Goal: Task Accomplishment & Management: Manage account settings

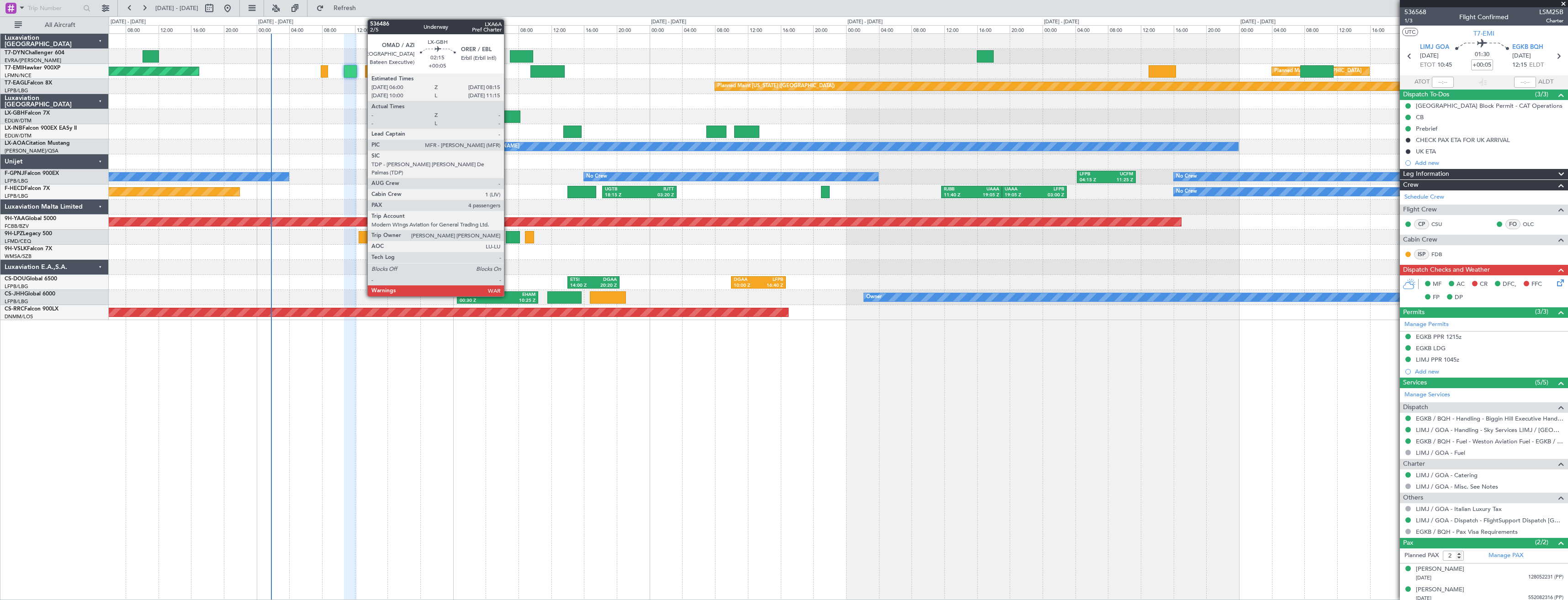
click at [508, 118] on div at bounding box center [511, 116] width 19 height 13
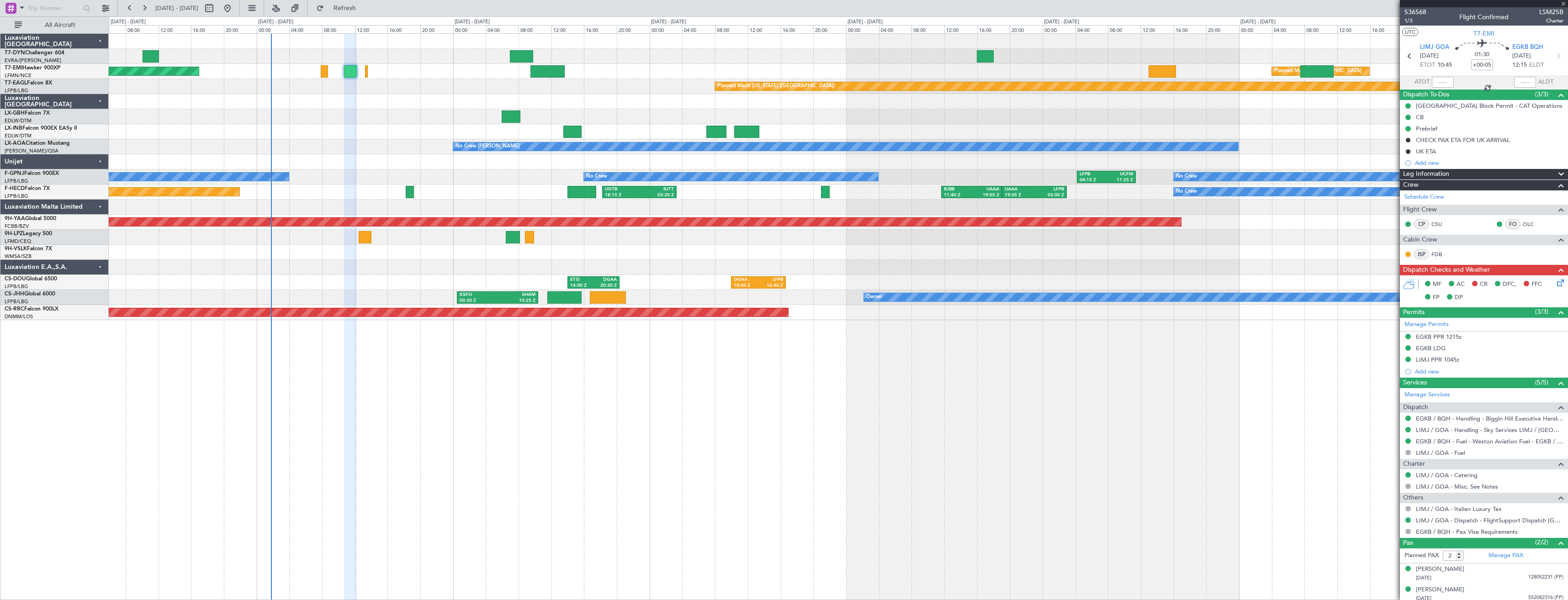
type input "4"
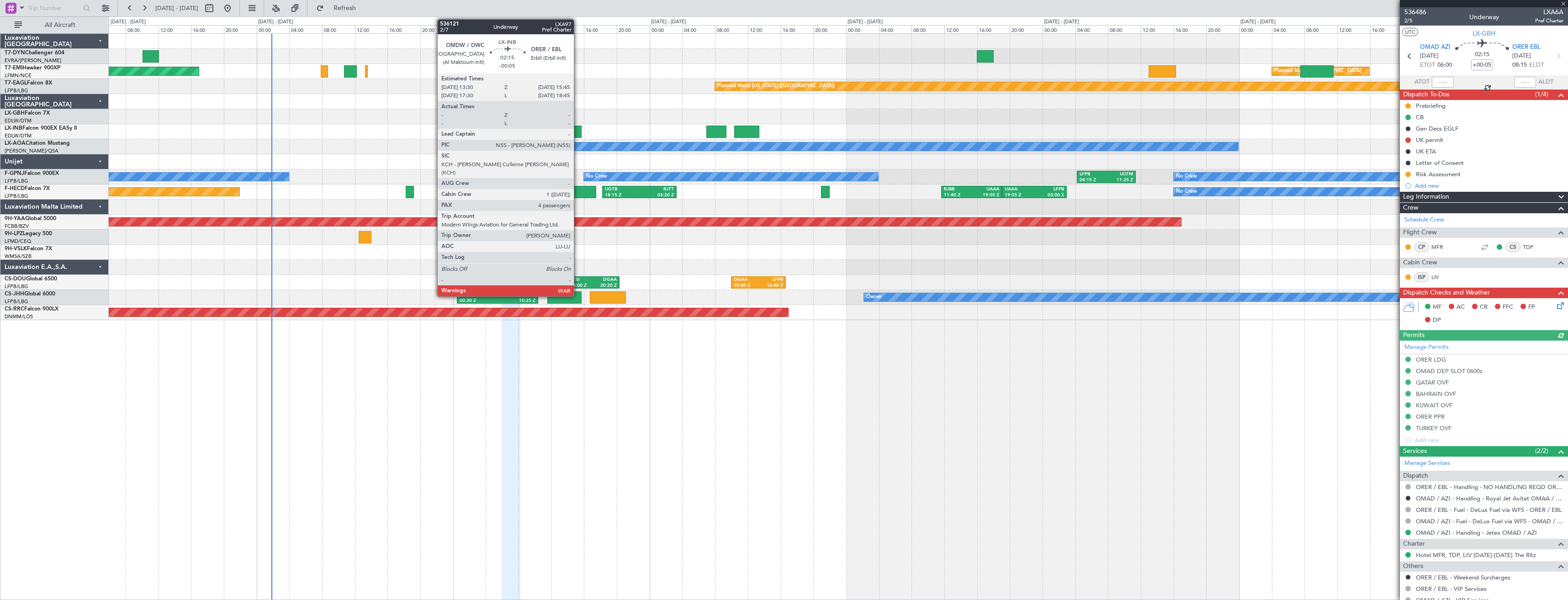
click at [578, 130] on div at bounding box center [572, 131] width 19 height 13
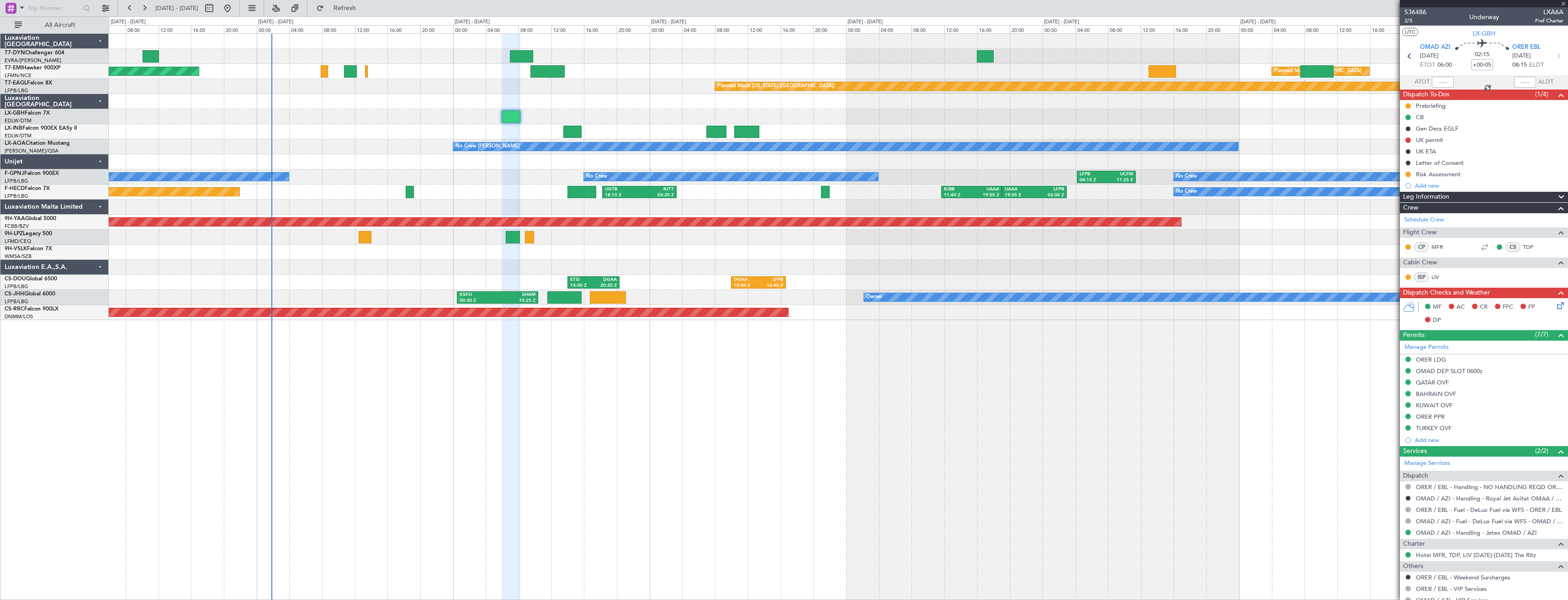
type input "-00:05"
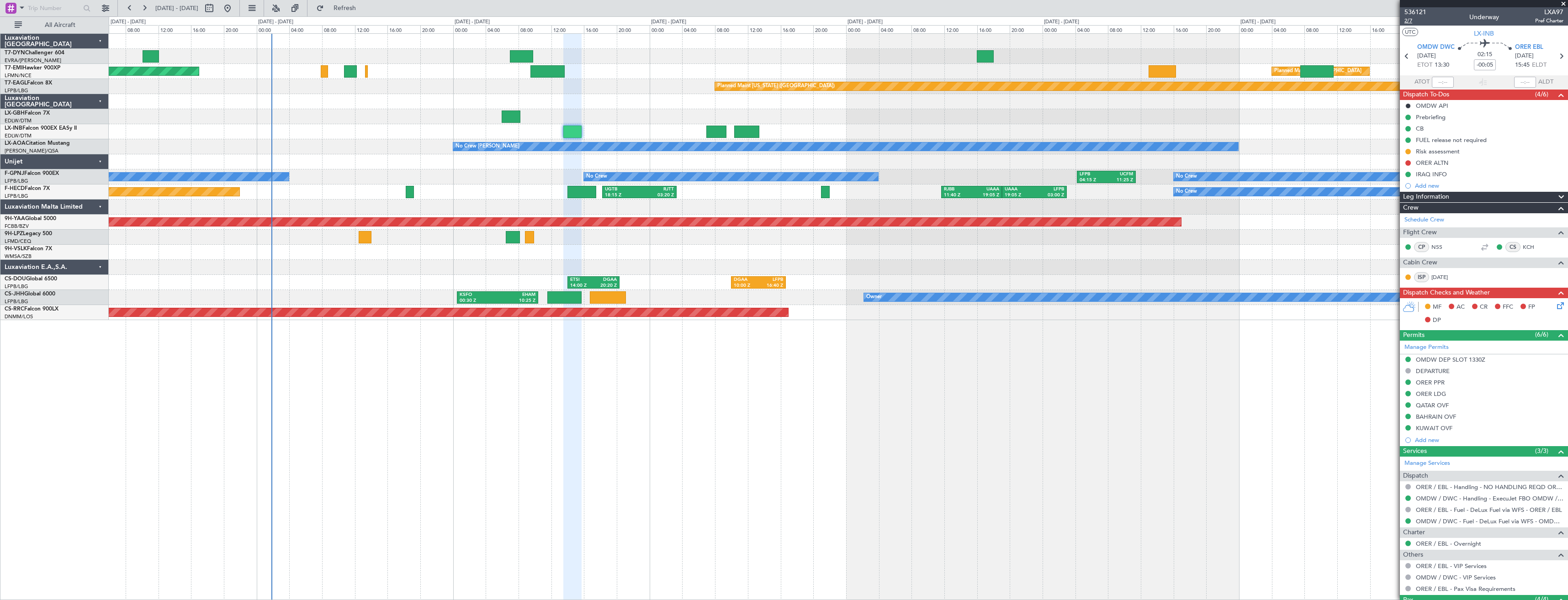
click at [1404, 20] on span "2/7" at bounding box center [1415, 21] width 22 height 7
click at [1444, 496] on link "OMDW / DWC - Handling - ExecuJet FBO OMDW / DWC" at bounding box center [1490, 499] width 148 height 7
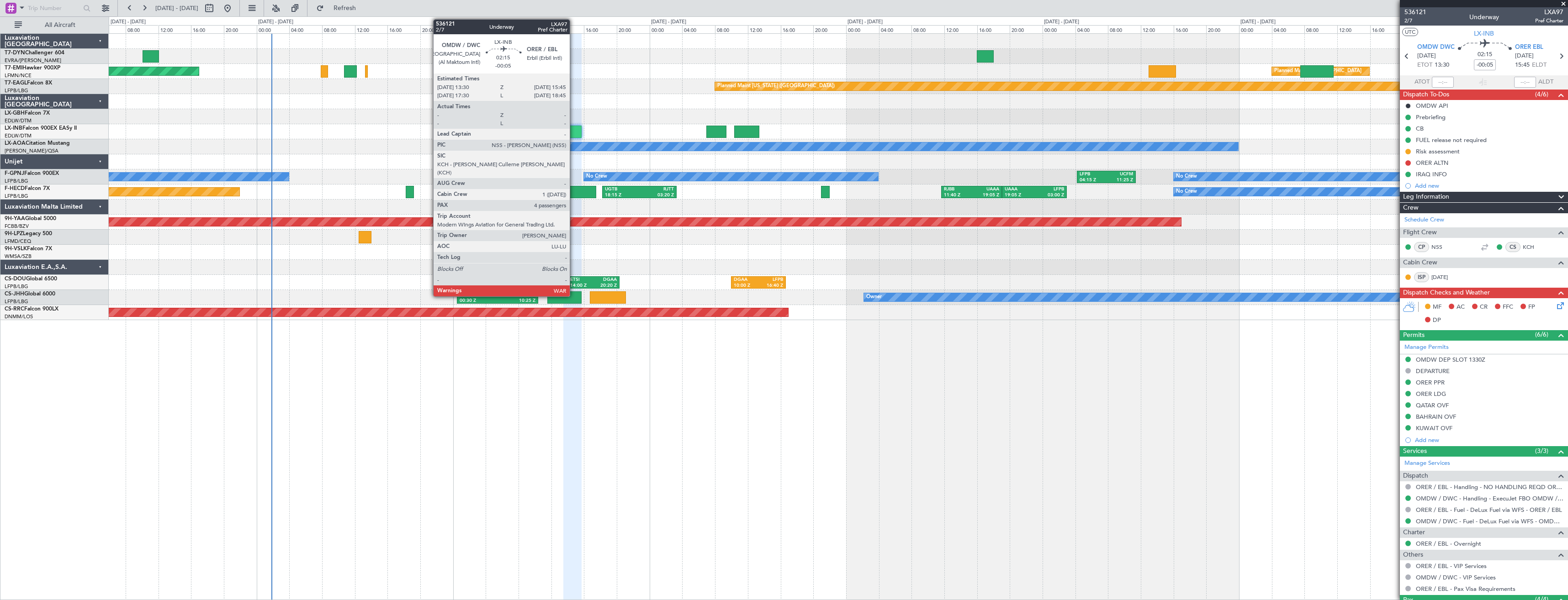
click at [573, 127] on div at bounding box center [572, 131] width 19 height 13
click at [576, 131] on div at bounding box center [572, 131] width 19 height 13
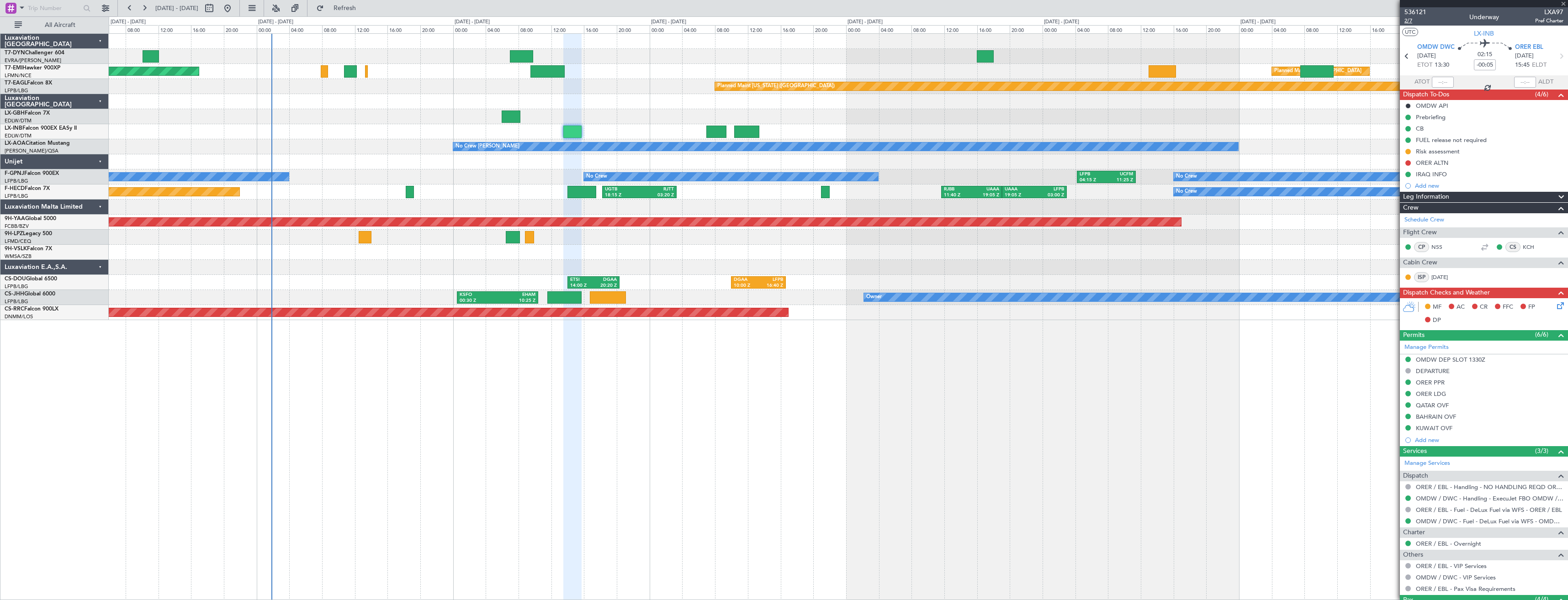
click at [1408, 23] on span "2/7" at bounding box center [1415, 21] width 22 height 7
click at [1555, 306] on icon at bounding box center [1559, 304] width 7 height 7
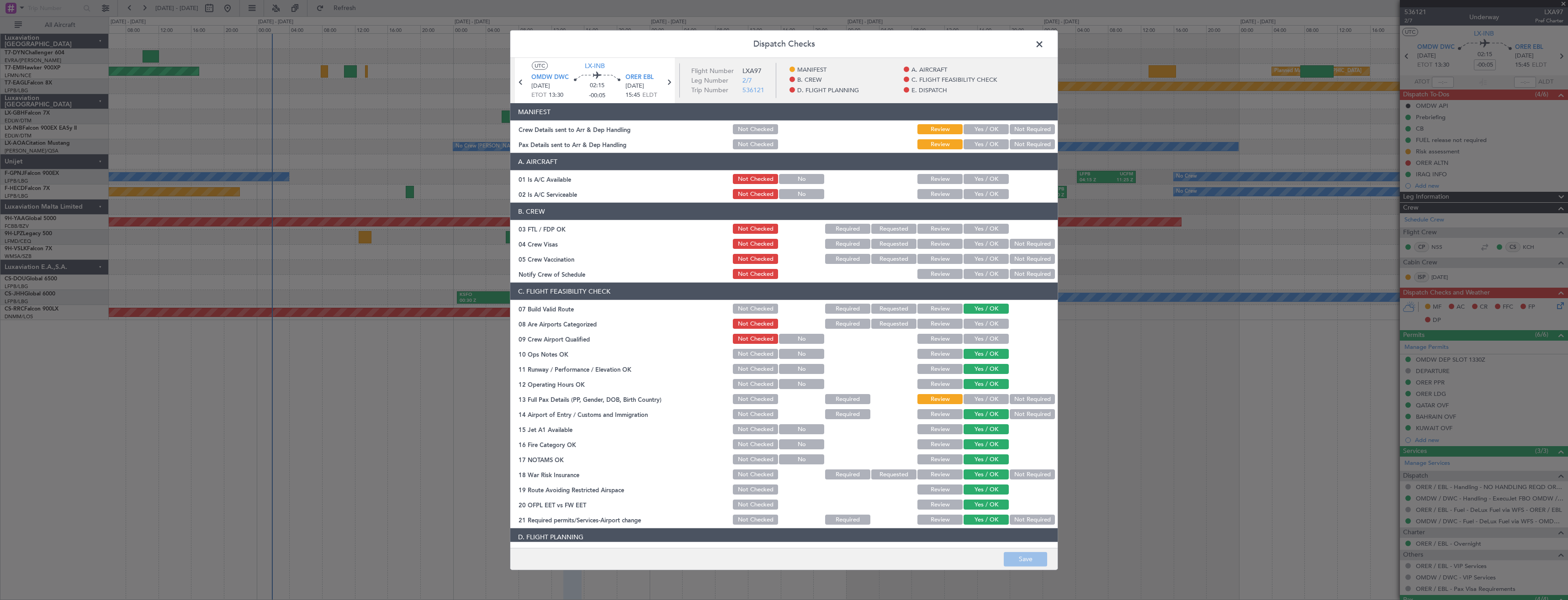
click at [967, 138] on div "Yes / OK" at bounding box center [985, 144] width 46 height 13
click at [970, 130] on button "Yes / OK" at bounding box center [986, 128] width 46 height 10
click at [975, 149] on button "Yes / OK" at bounding box center [986, 144] width 46 height 10
click at [1025, 552] on button "Save" at bounding box center [1025, 559] width 43 height 15
click at [1044, 46] on span at bounding box center [1044, 46] width 0 height 18
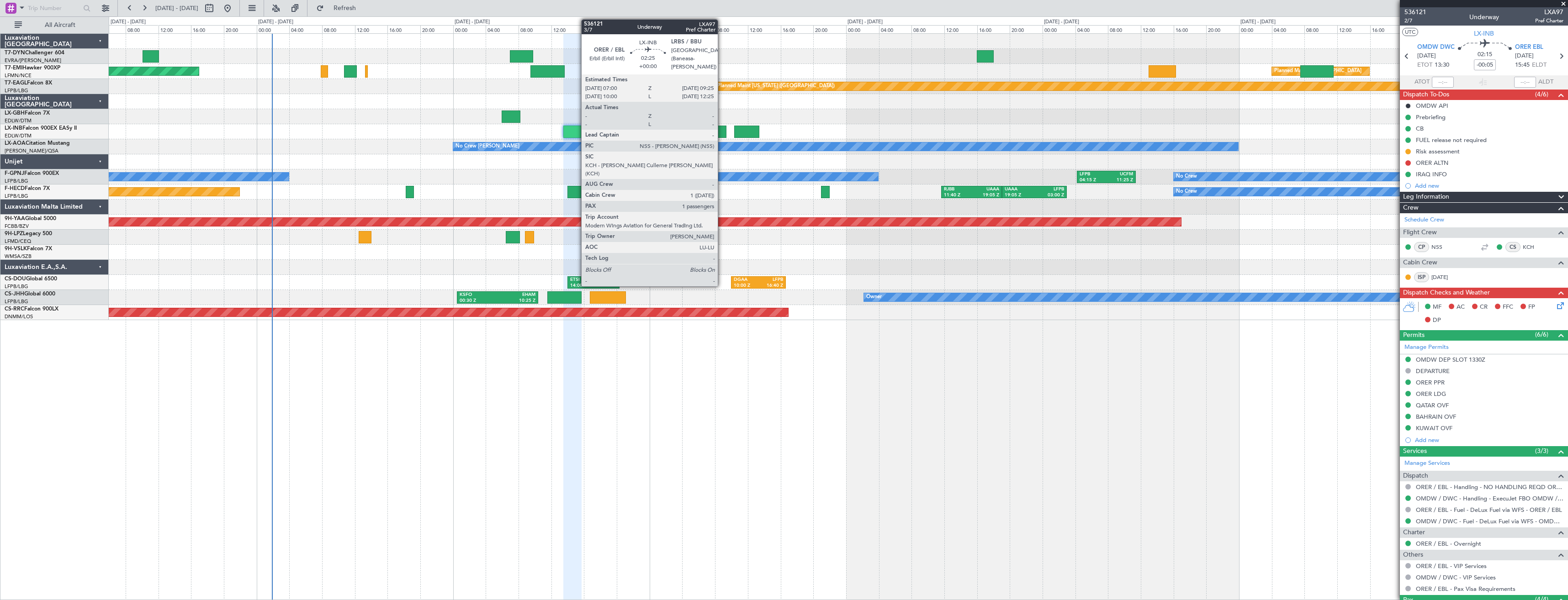
click at [722, 136] on div at bounding box center [716, 131] width 20 height 13
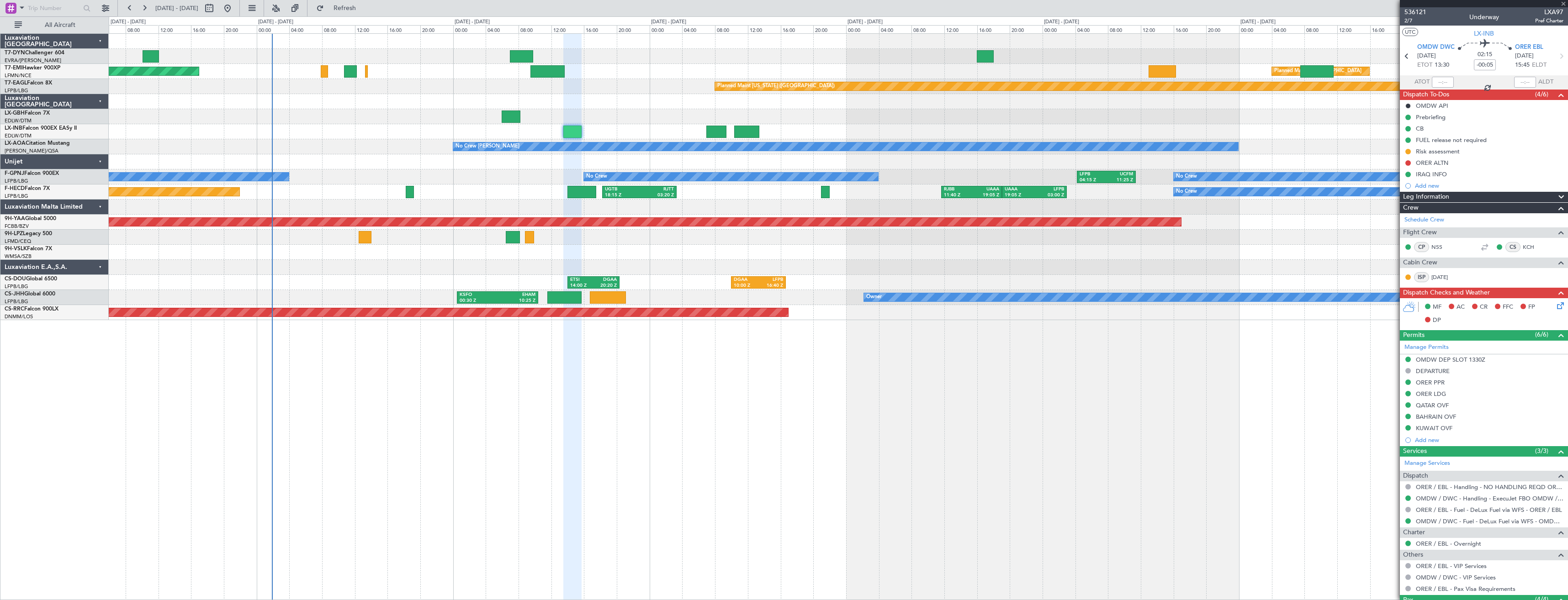
type input "1"
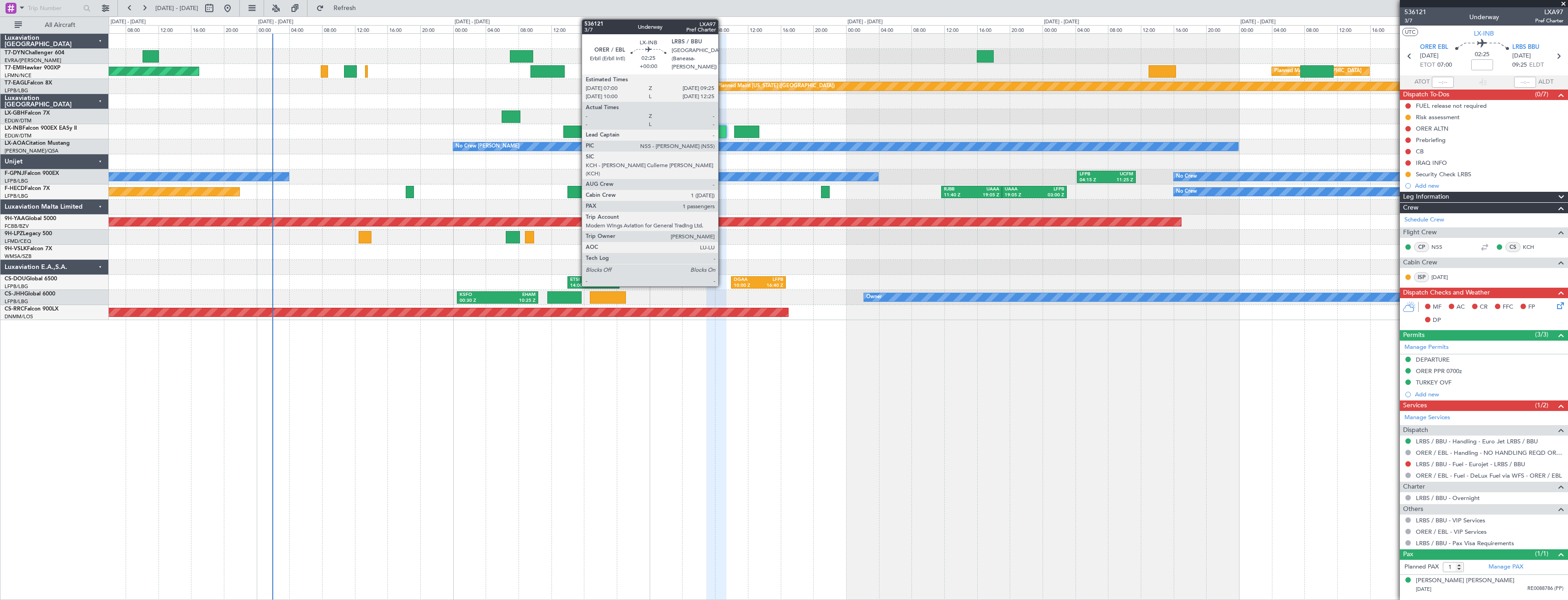
click at [722, 134] on div at bounding box center [716, 131] width 20 height 13
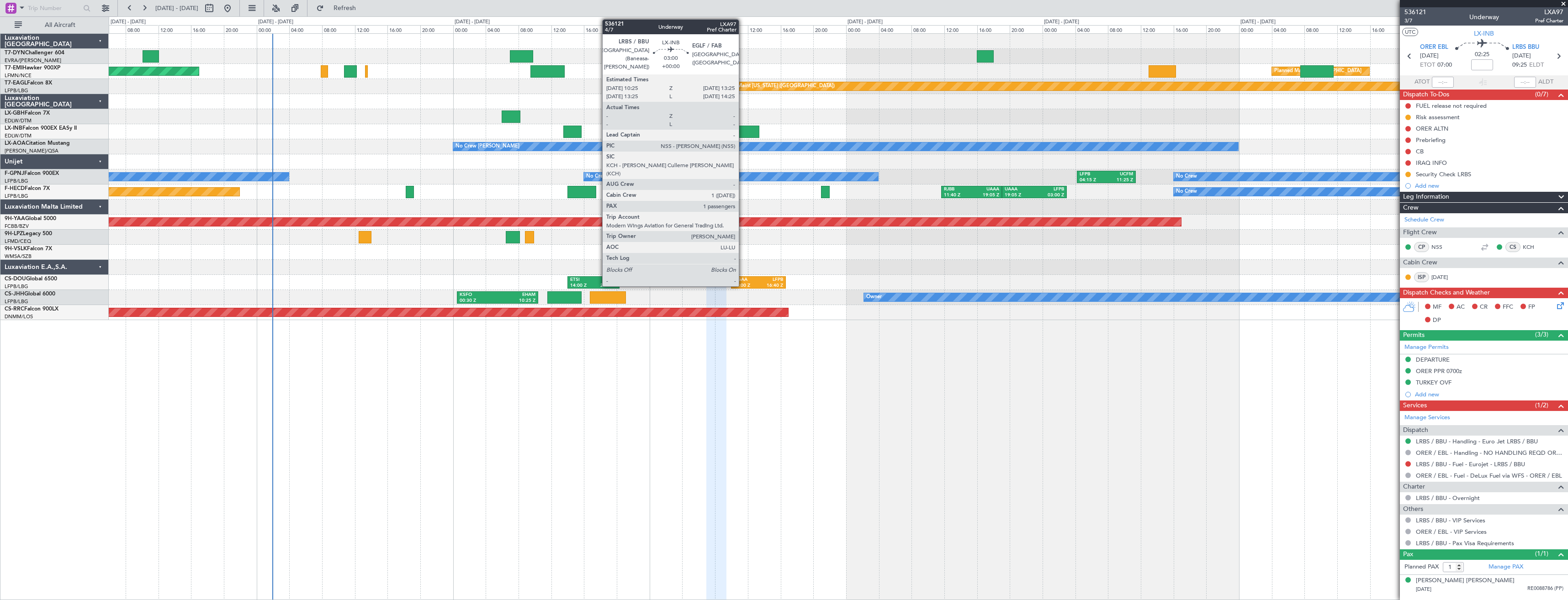
click at [743, 133] on div at bounding box center [746, 131] width 25 height 13
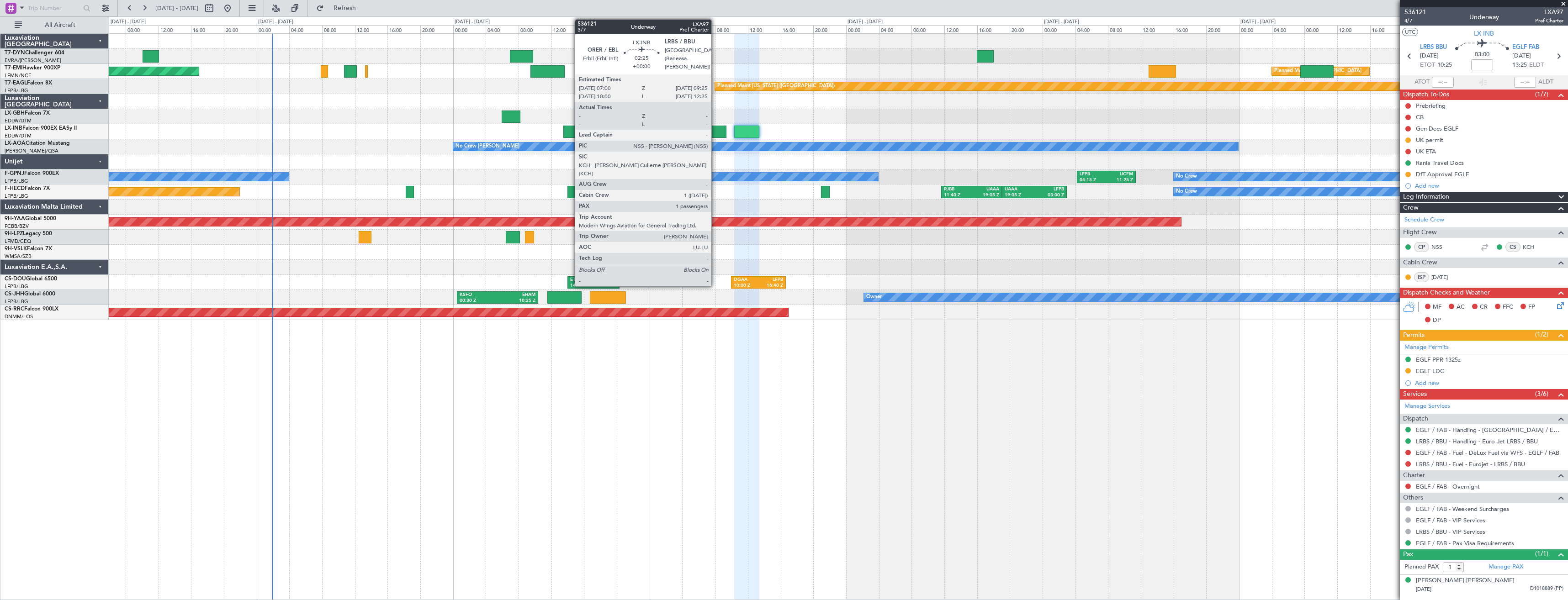
click at [715, 131] on div at bounding box center [716, 131] width 20 height 13
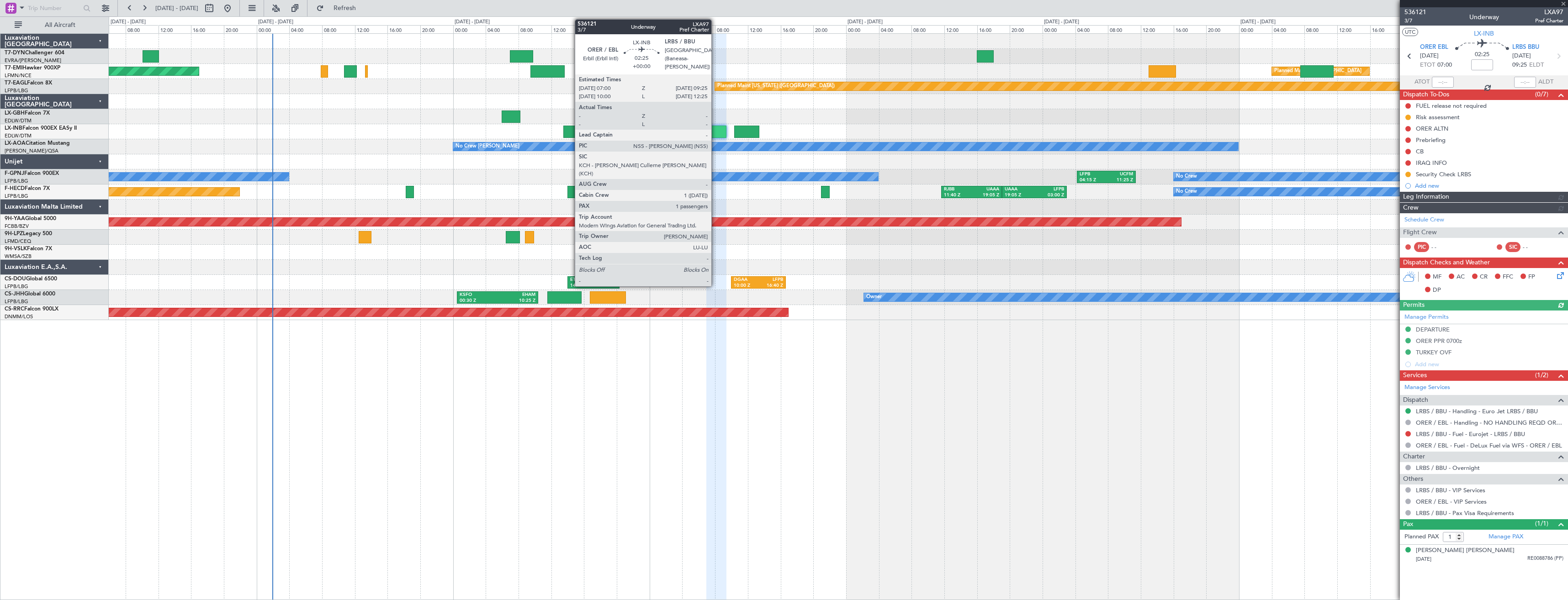
click at [715, 125] on div at bounding box center [716, 131] width 20 height 13
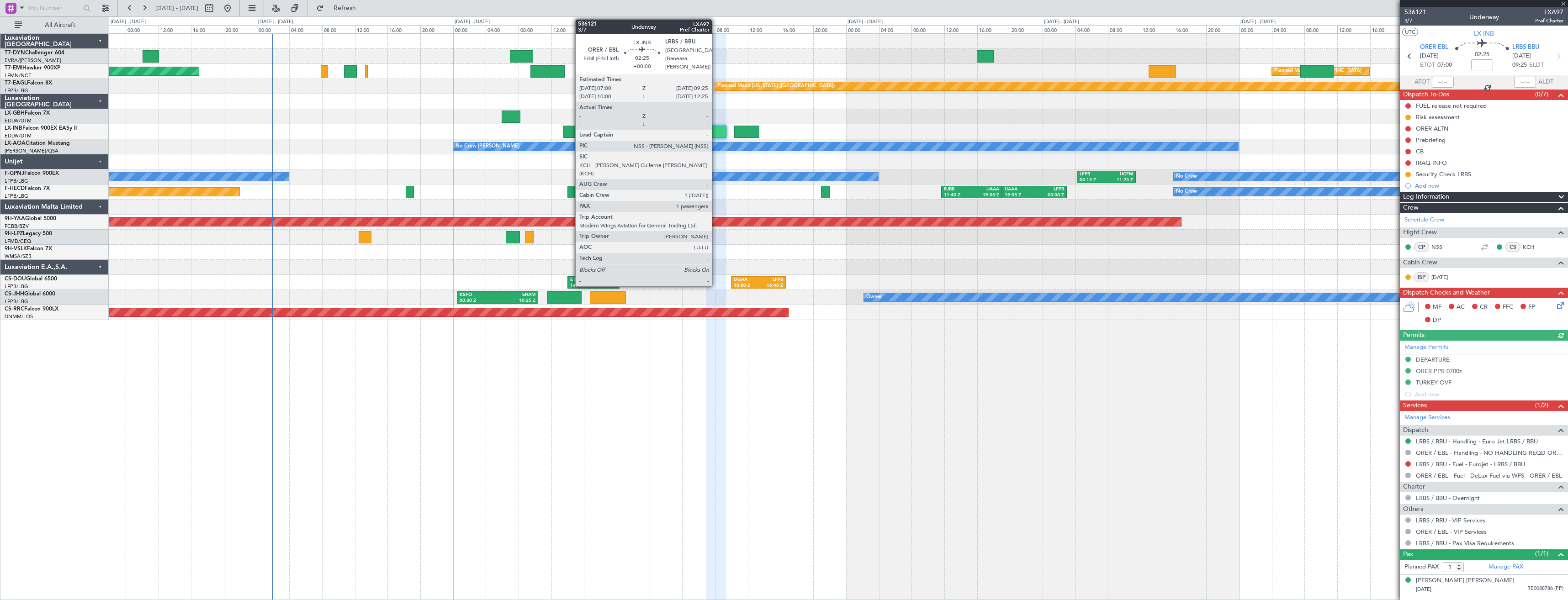
click at [716, 129] on div at bounding box center [716, 131] width 20 height 13
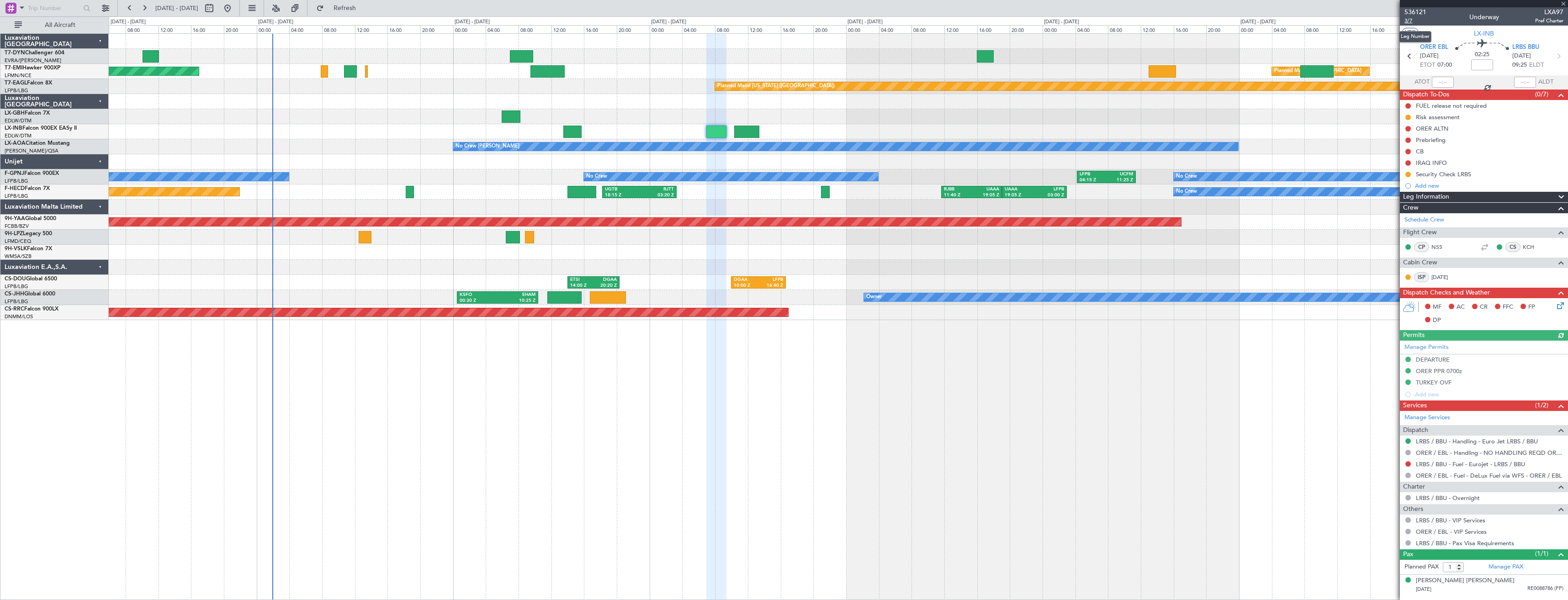
click at [1418, 19] on span "3/7" at bounding box center [1415, 21] width 22 height 7
click at [1433, 443] on link "LRBS / BBU - Handling - Euro Jet LRBS / BBU" at bounding box center [1476, 441] width 122 height 7
click at [1413, 22] on span "3/7" at bounding box center [1415, 21] width 22 height 7
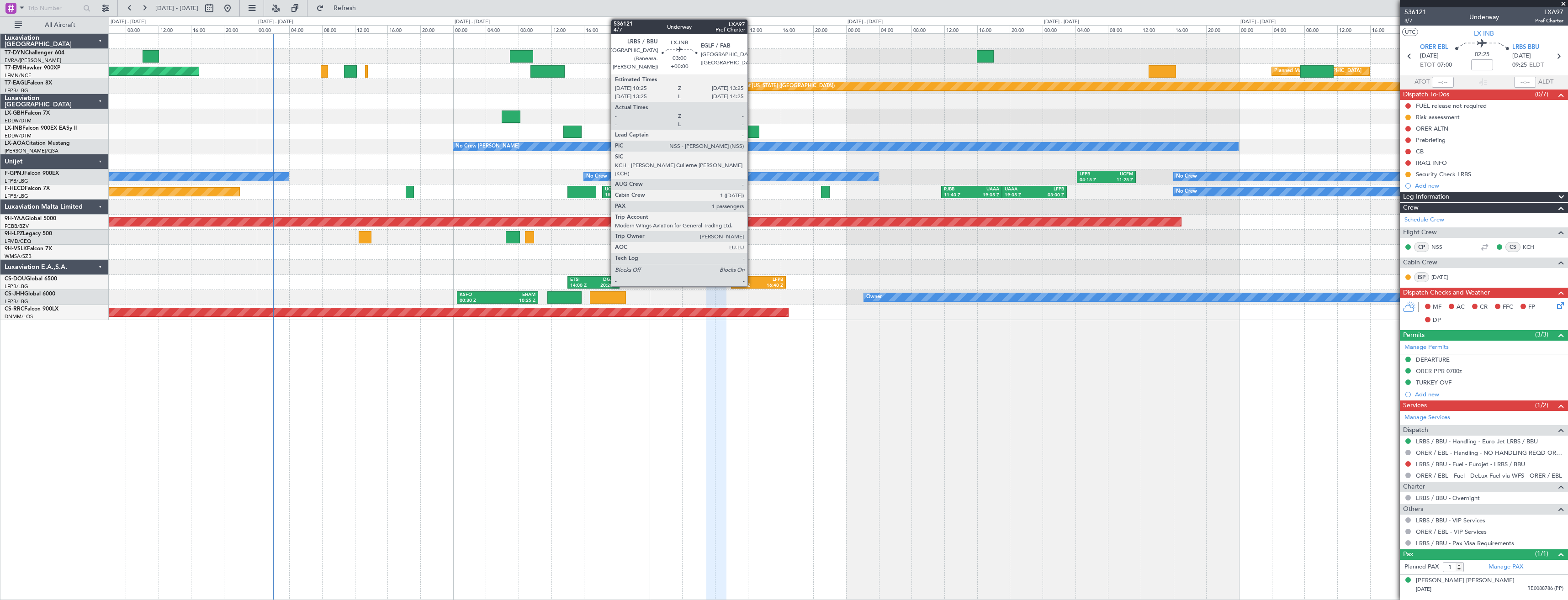
click at [751, 130] on div at bounding box center [746, 131] width 25 height 13
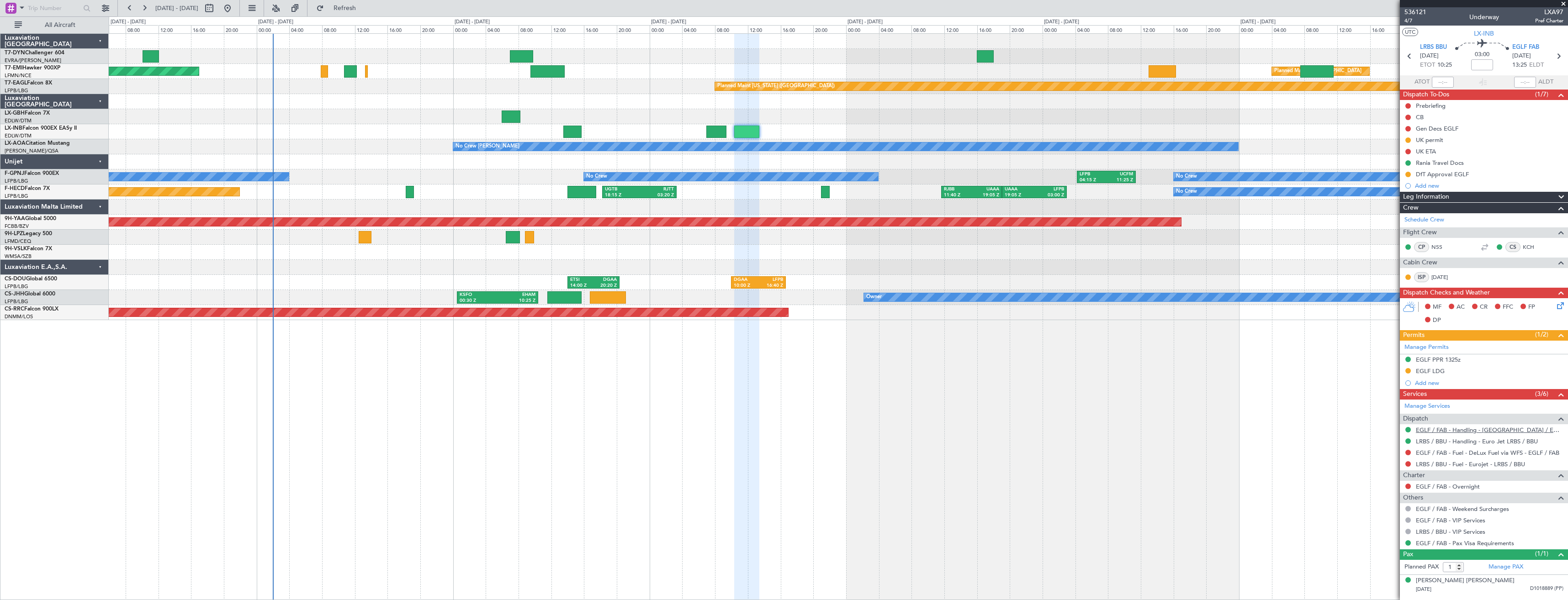
click at [1428, 428] on link "EGLF / FAB - Handling - [GEOGRAPHIC_DATA] / EGLF / FAB" at bounding box center [1490, 430] width 148 height 7
click at [1485, 126] on div "Gen Decs EGLF" at bounding box center [1483, 128] width 168 height 11
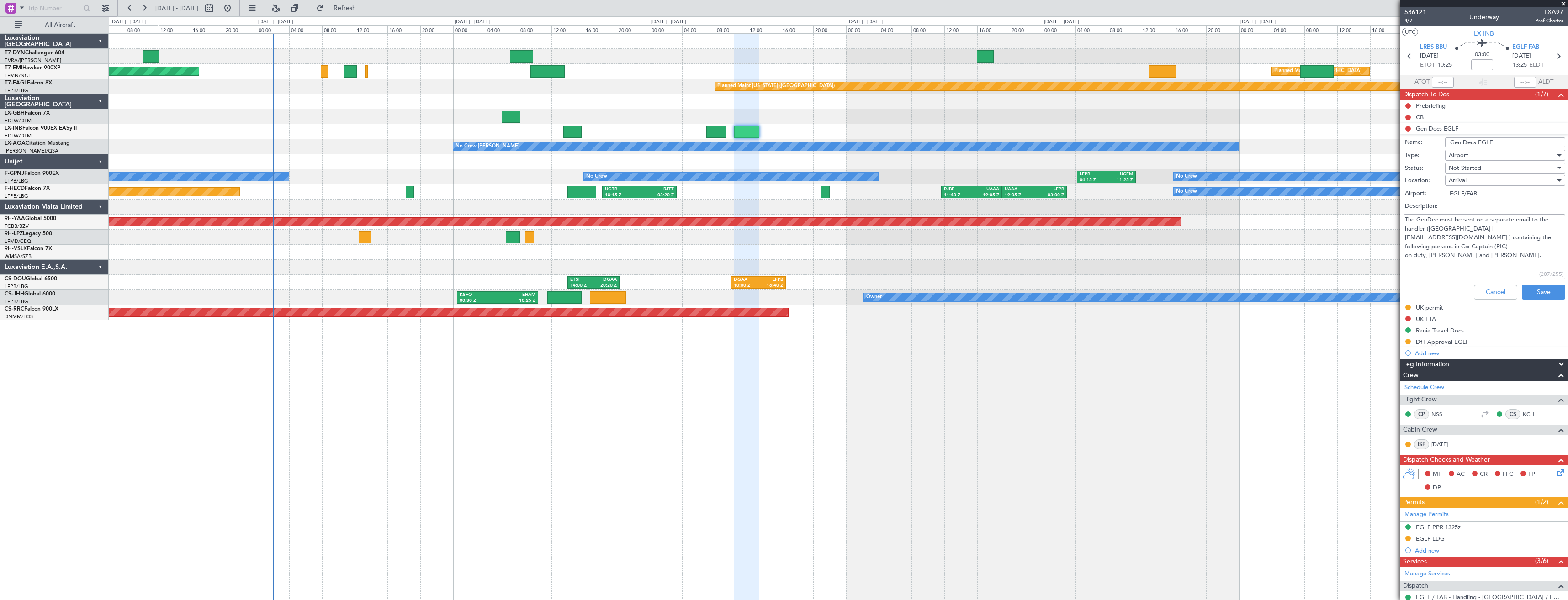
click at [1468, 170] on span "Not Started" at bounding box center [1464, 168] width 32 height 8
click at [1468, 216] on span "Completed" at bounding box center [1500, 213] width 107 height 13
type textarea "The GenDec must be sent on a separate email to the handler ([GEOGRAPHIC_DATA] |…"
click at [1534, 289] on button "Save" at bounding box center [1543, 293] width 43 height 15
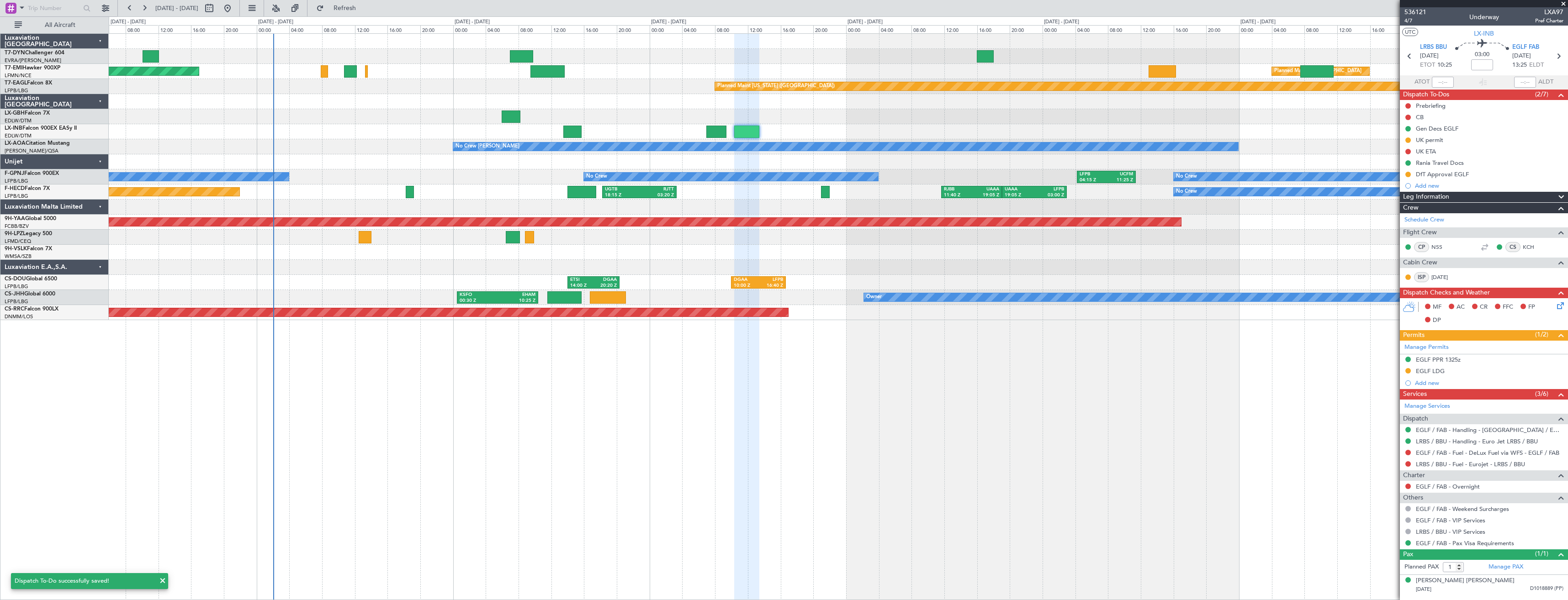
click at [1560, 303] on icon at bounding box center [1559, 304] width 7 height 7
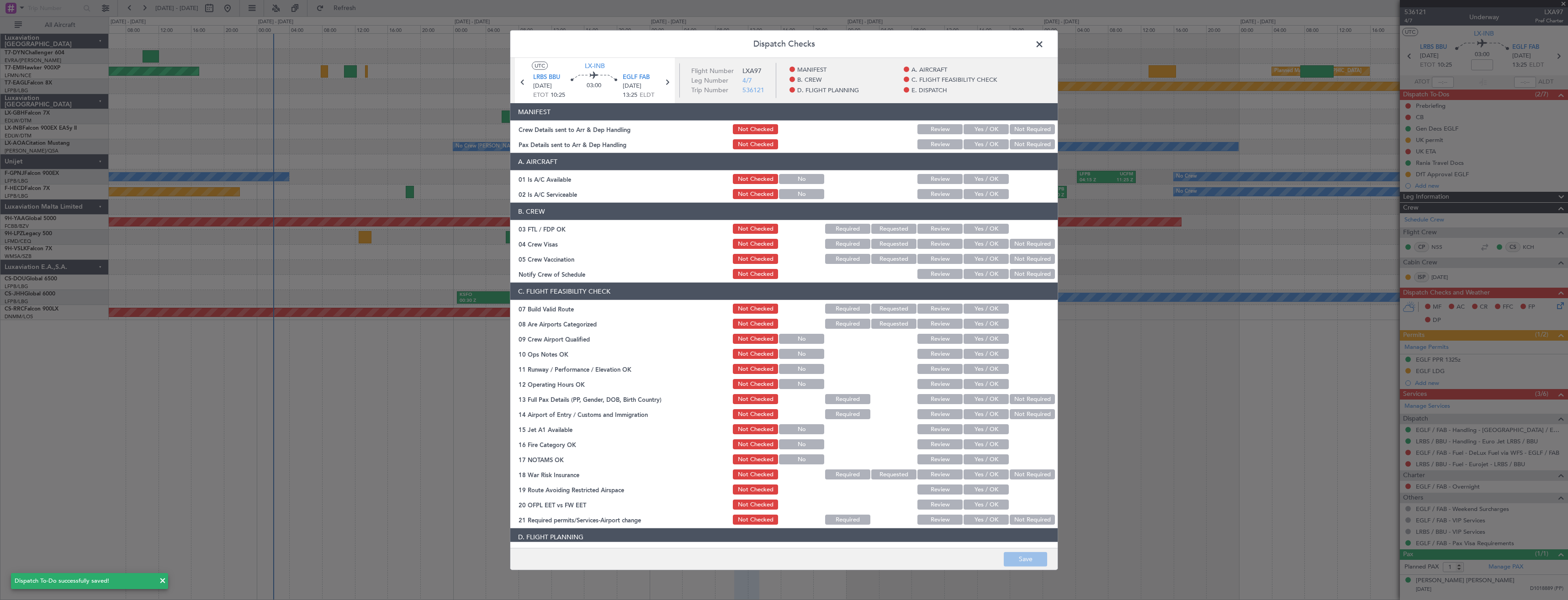
click at [974, 132] on button "Yes / OK" at bounding box center [986, 128] width 46 height 10
click at [976, 152] on article "MANIFEST Crew Details sent to Arr & Dep Handling Not Checked Review Yes / OK No…" at bounding box center [783, 322] width 547 height 439
click at [975, 148] on button "Yes / OK" at bounding box center [986, 144] width 46 height 10
click at [1024, 558] on button "Save" at bounding box center [1025, 559] width 43 height 15
click at [1044, 40] on span at bounding box center [1044, 46] width 0 height 18
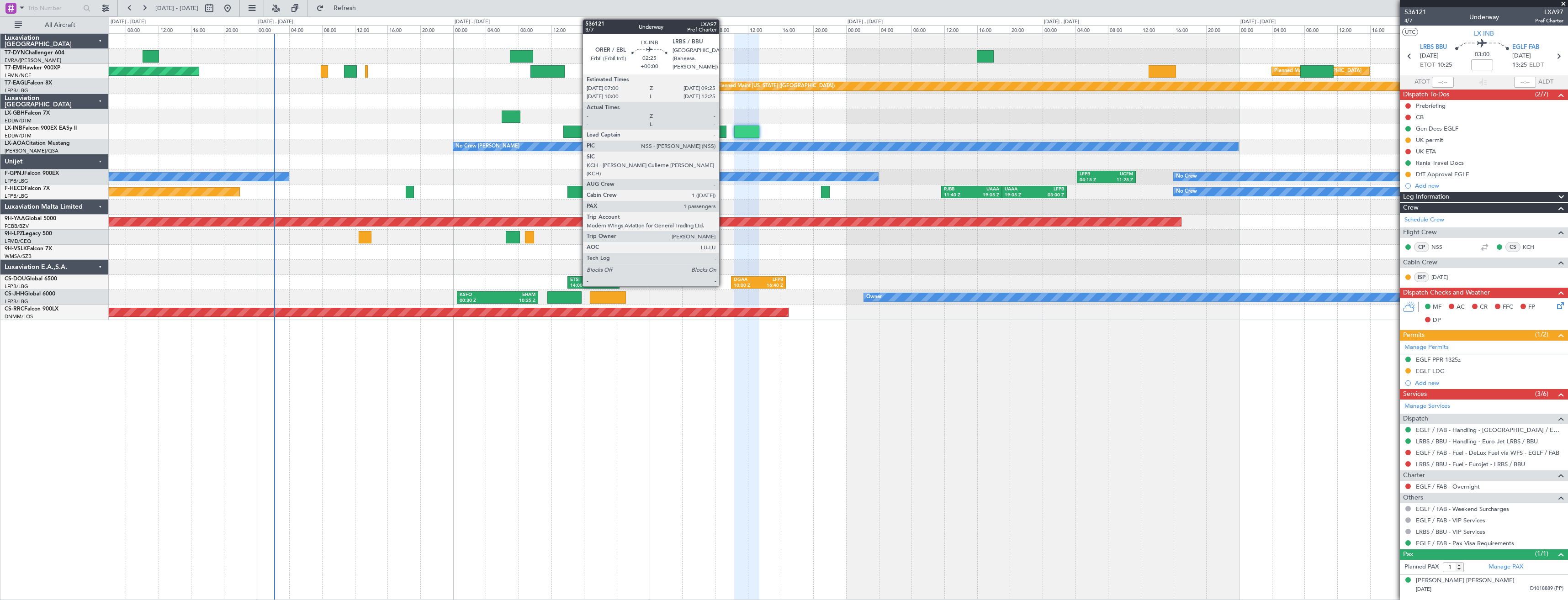
click at [723, 128] on div at bounding box center [716, 131] width 20 height 13
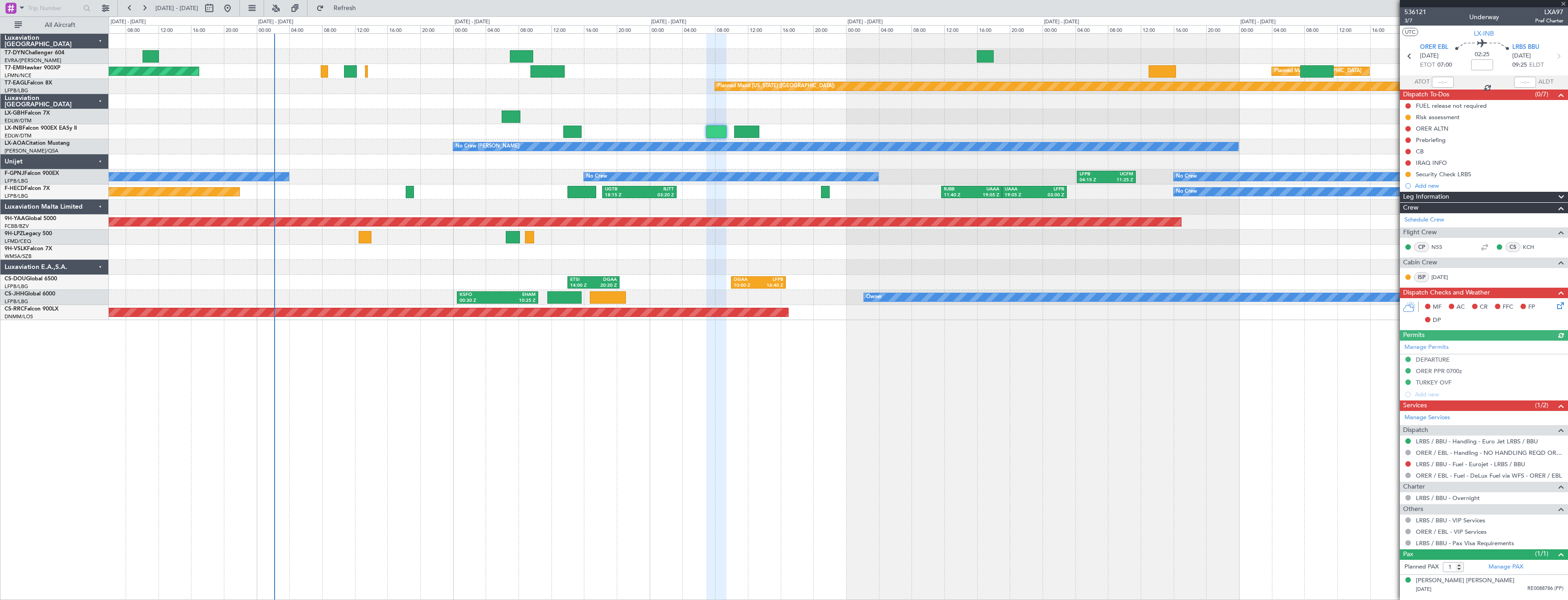
click at [1560, 302] on icon at bounding box center [1559, 304] width 7 height 7
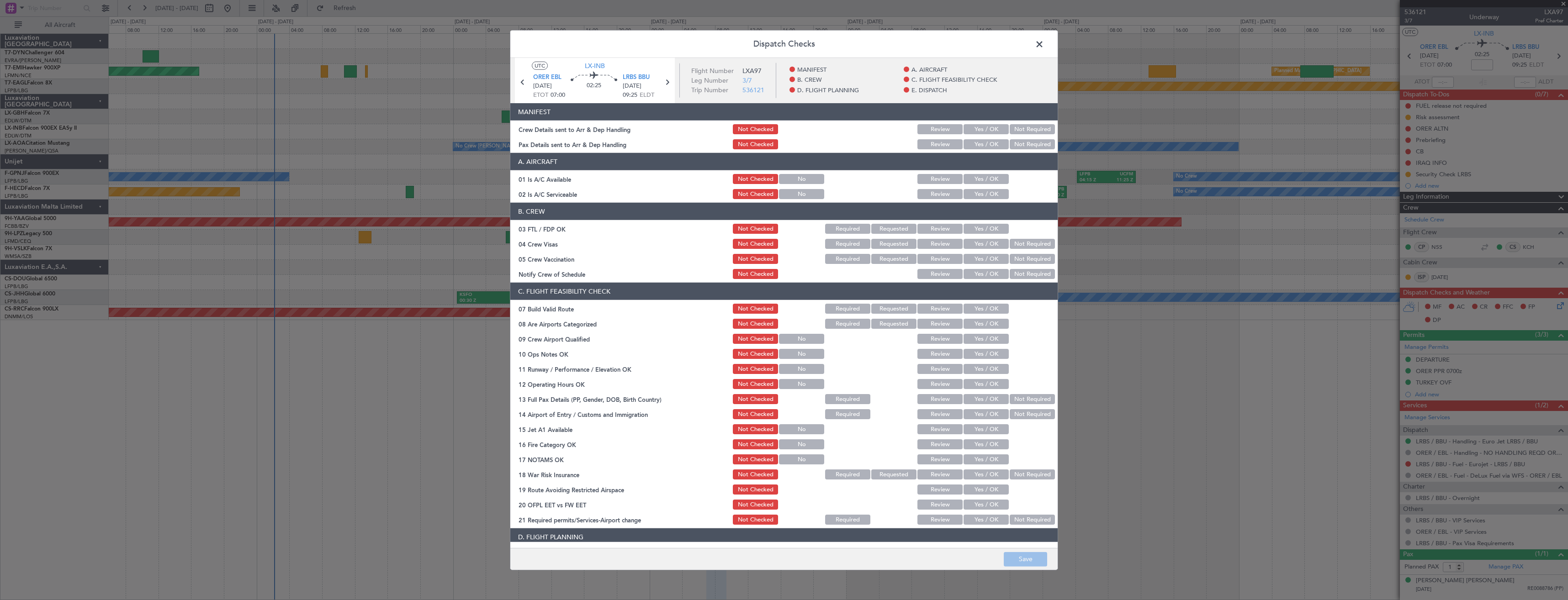
click at [974, 134] on div "Yes / OK" at bounding box center [985, 129] width 46 height 13
click at [974, 132] on button "Yes / OK" at bounding box center [986, 128] width 46 height 10
click at [973, 144] on button "Yes / OK" at bounding box center [986, 144] width 46 height 10
click at [1012, 557] on button "Save" at bounding box center [1025, 559] width 43 height 15
click at [1044, 46] on span at bounding box center [1044, 46] width 0 height 18
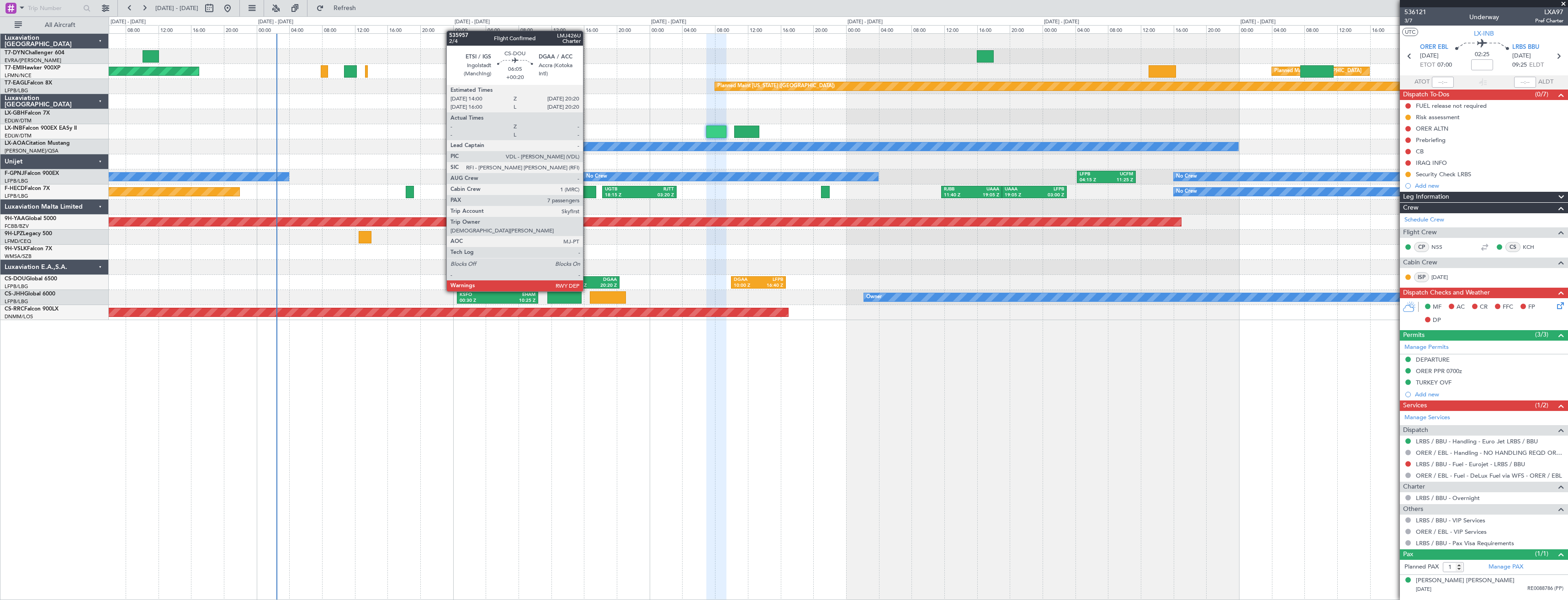
click at [587, 282] on div "ETSI" at bounding box center [582, 280] width 23 height 7
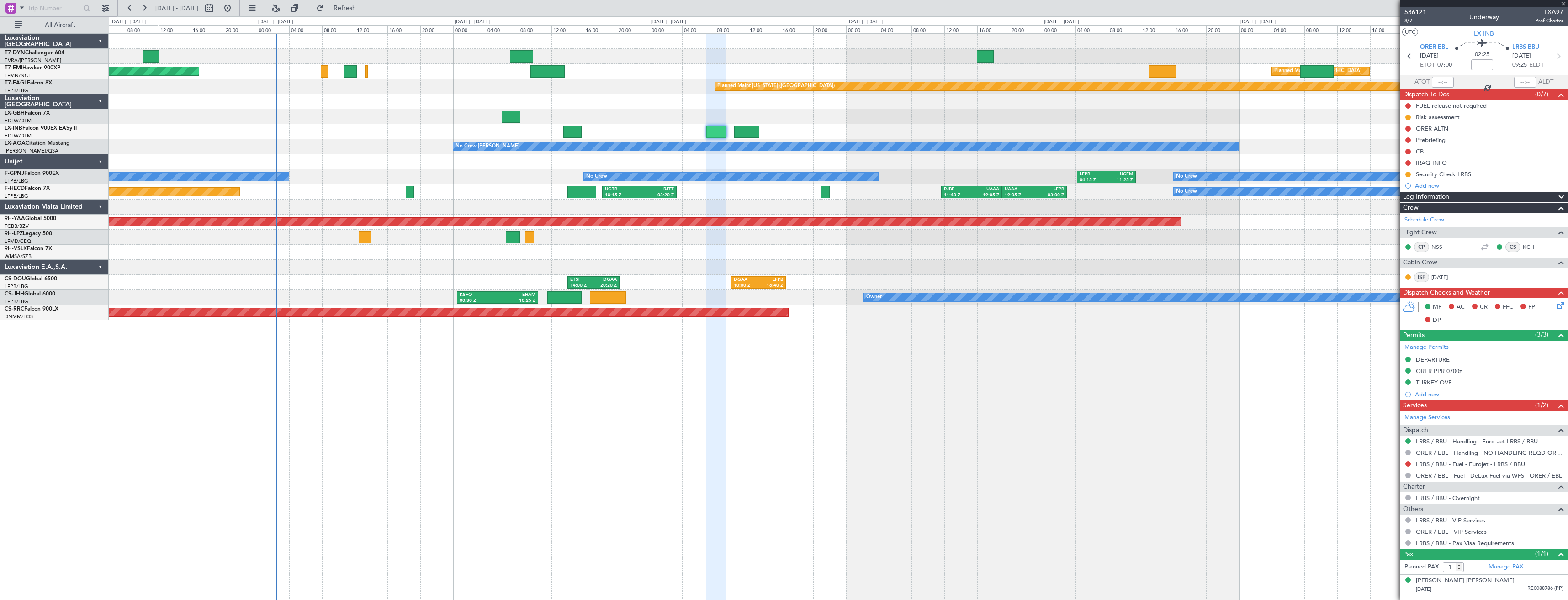
type input "+00:20"
type input "7"
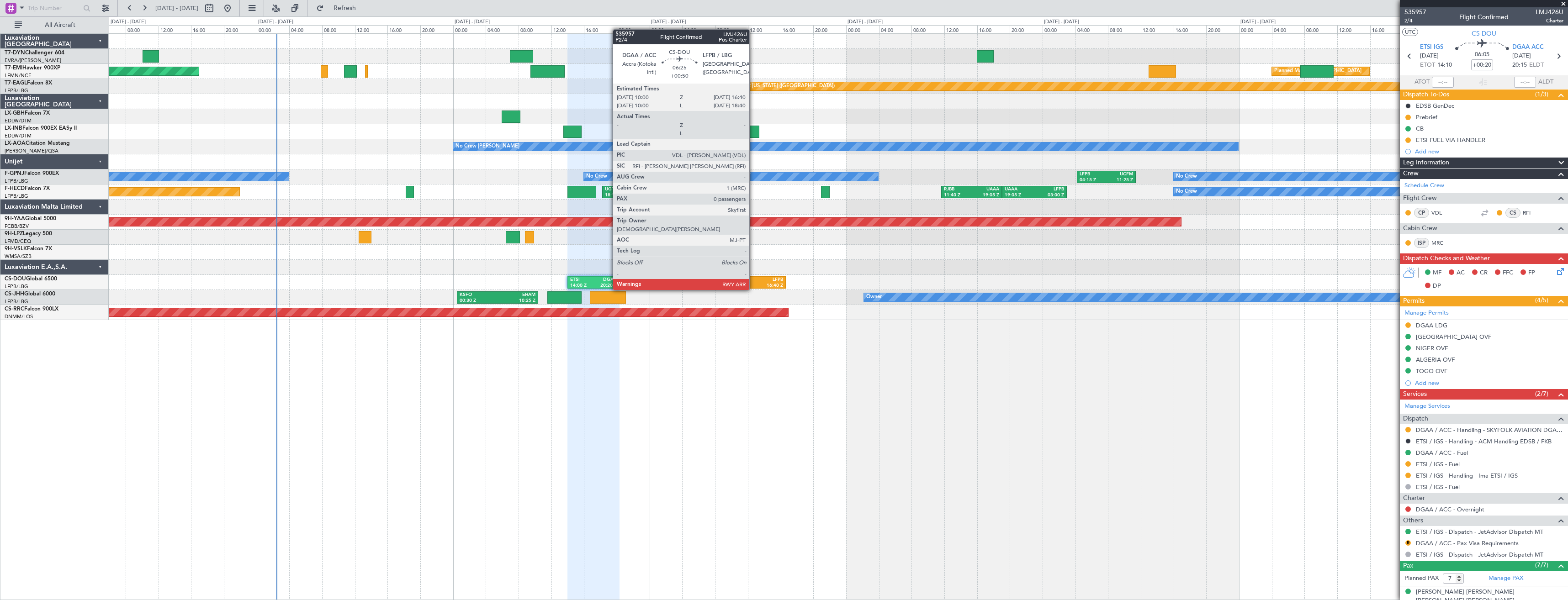
click at [753, 281] on div "DGAA" at bounding box center [746, 280] width 25 height 7
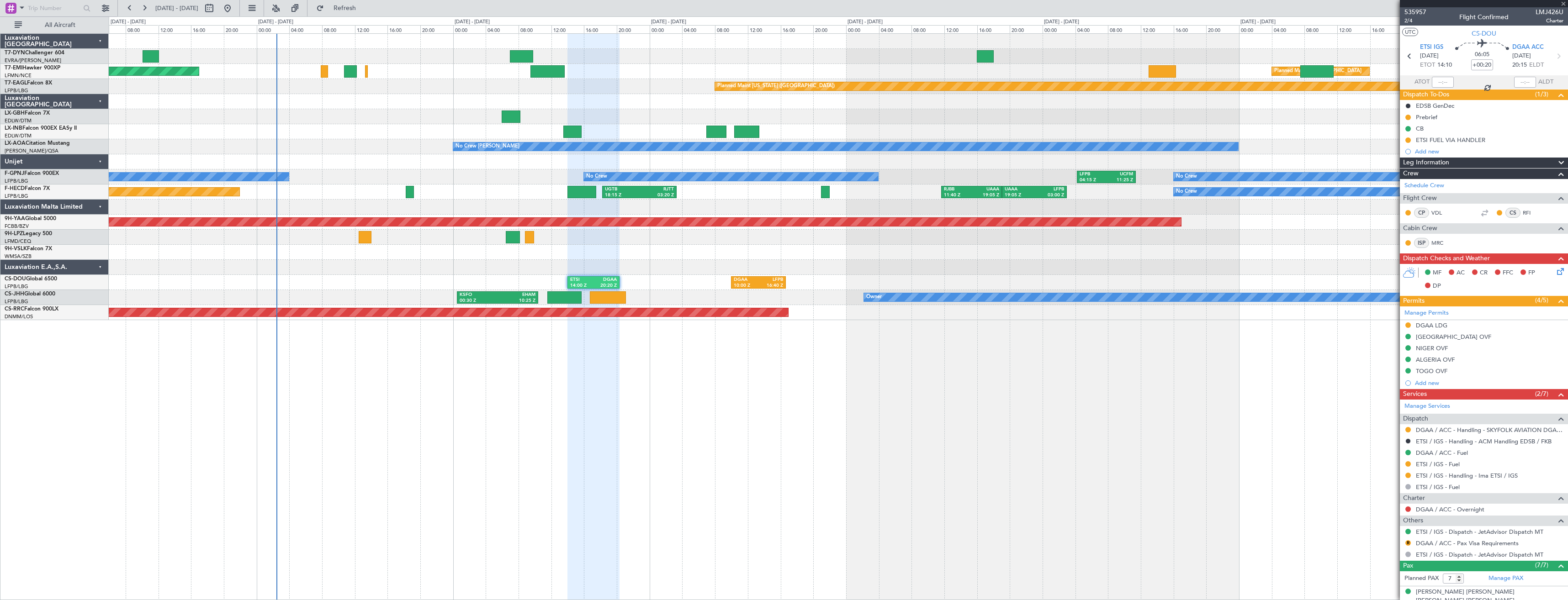
type input "+00:50"
type input "0"
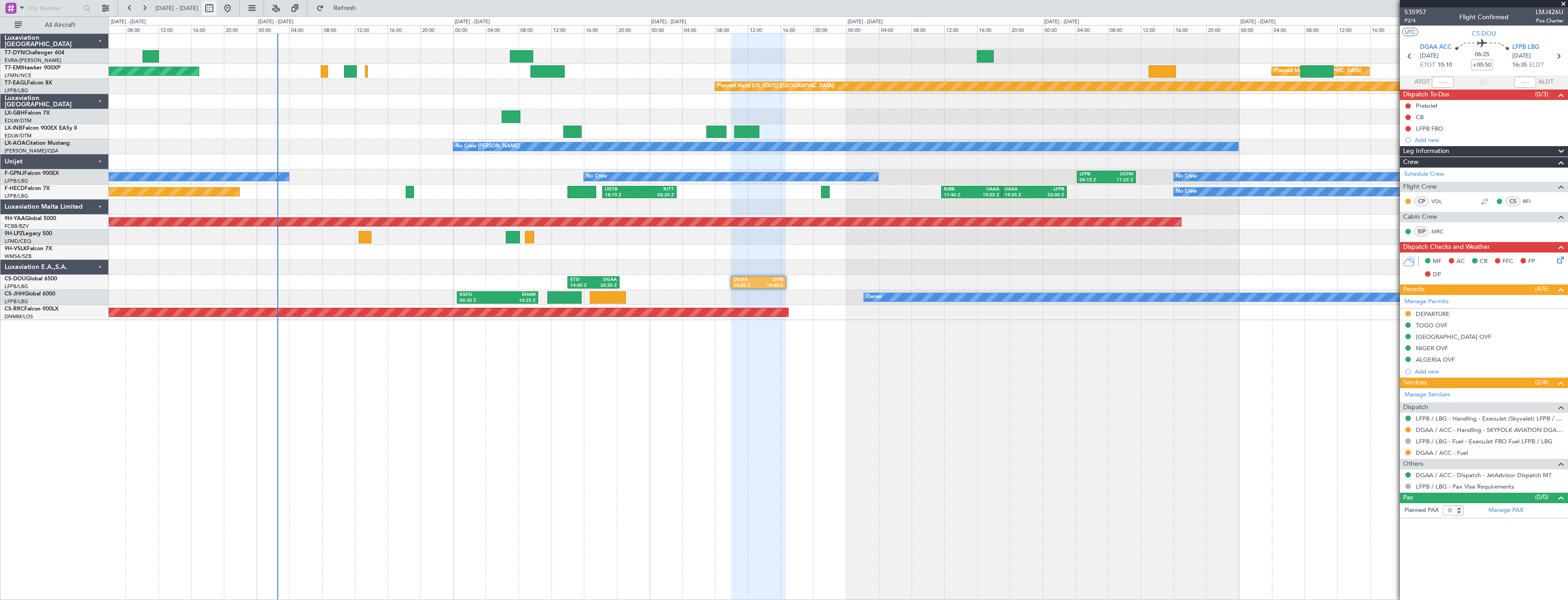
click at [217, 13] on button at bounding box center [209, 8] width 15 height 15
select select "9"
select select "2025"
click at [220, 28] on select "Jan Feb Mar Apr May Jun [DATE] Aug Sep Oct Nov Dec" at bounding box center [212, 27] width 54 height 11
select select "10"
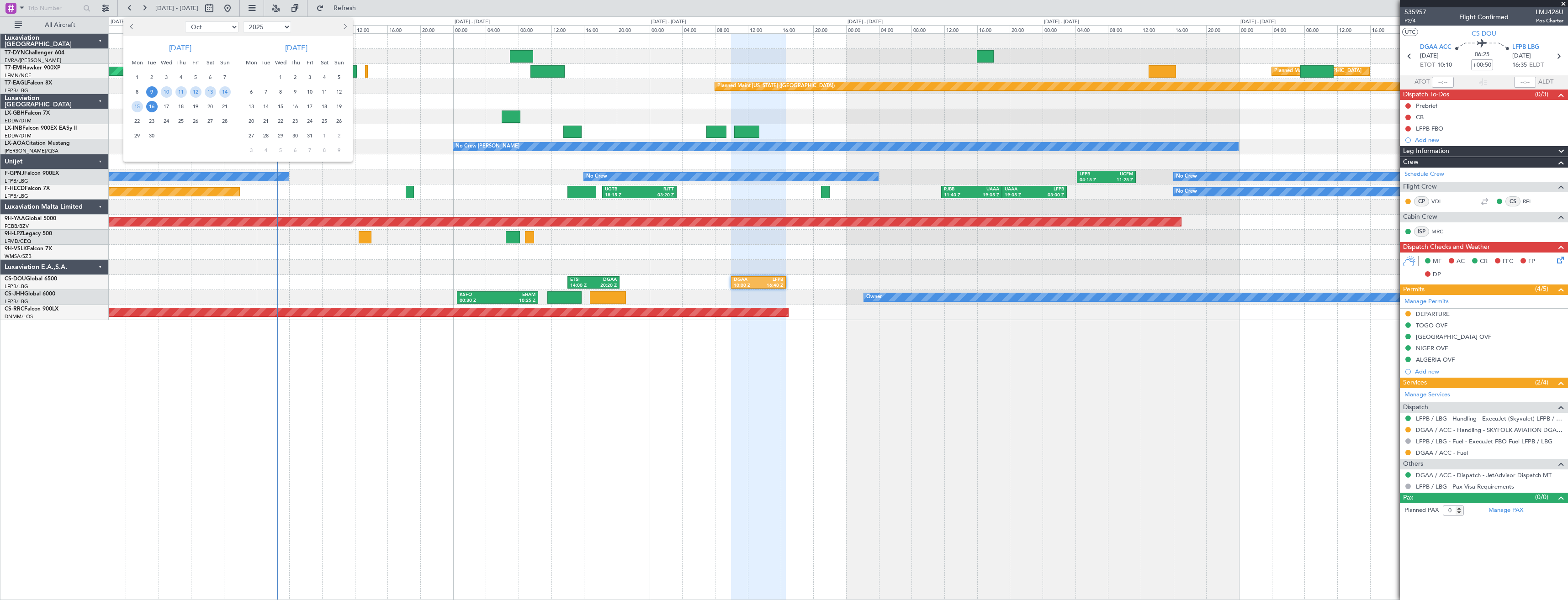
click at [185, 22] on select "Jan Feb Mar Apr May Jun [DATE] Aug Sep Oct Nov Dec" at bounding box center [212, 27] width 54 height 11
click at [165, 107] on span "15" at bounding box center [166, 106] width 11 height 11
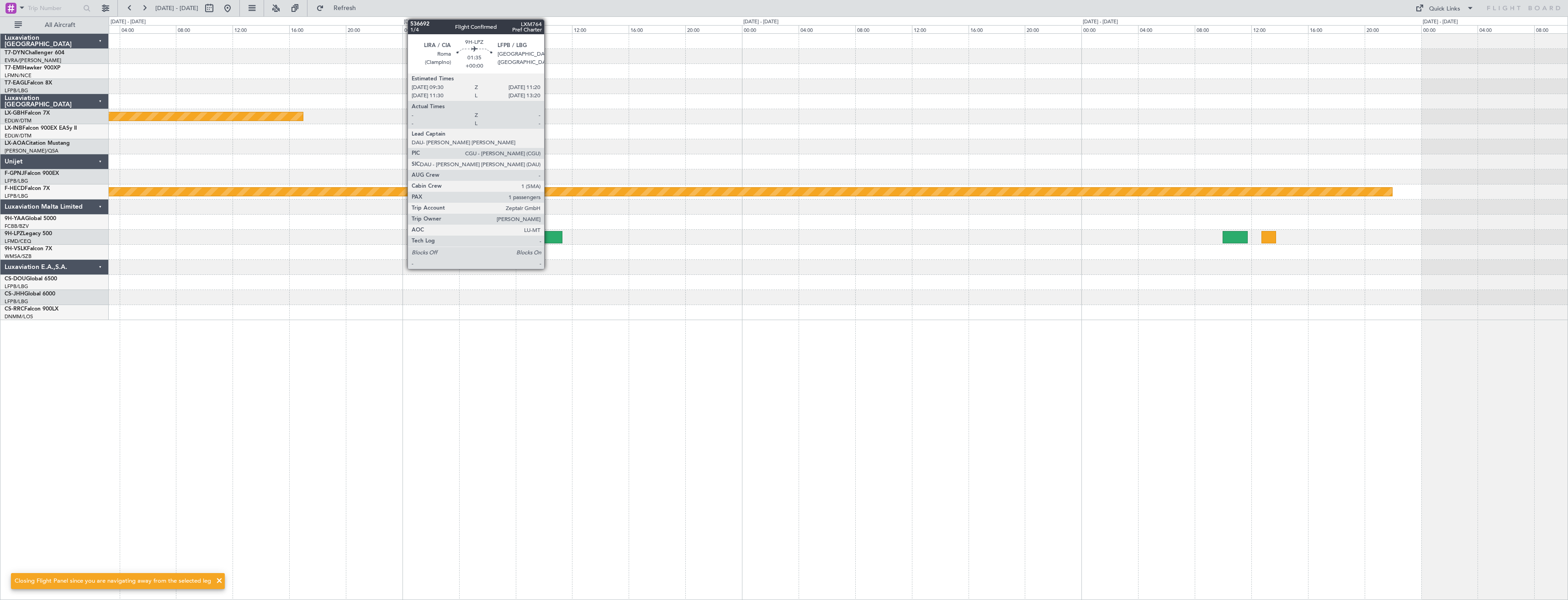
click at [548, 238] on div at bounding box center [549, 237] width 26 height 13
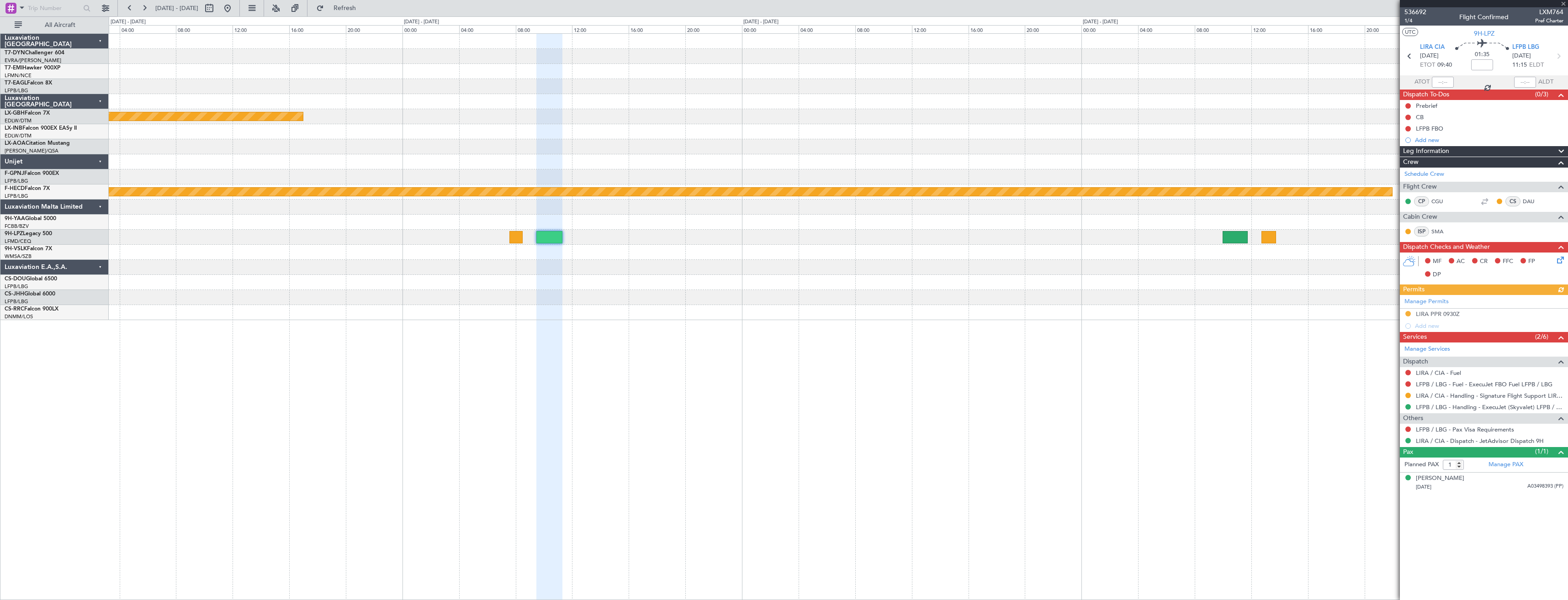
drag, startPoint x: 1435, startPoint y: 11, endPoint x: 1399, endPoint y: 11, distance: 36.0
click at [1399, 11] on fb-app "[DATE] - [DATE] Refresh Quick Links All Aircraft Planned Maint Nurnberg Planned…" at bounding box center [784, 303] width 1568 height 593
click at [1396, 13] on div "Quick Links" at bounding box center [1479, 8] width 176 height 16
click at [1410, 13] on span "536692" at bounding box center [1415, 12] width 22 height 10
click at [1411, 13] on span "536692" at bounding box center [1415, 12] width 22 height 10
